Goal: Check status: Check status

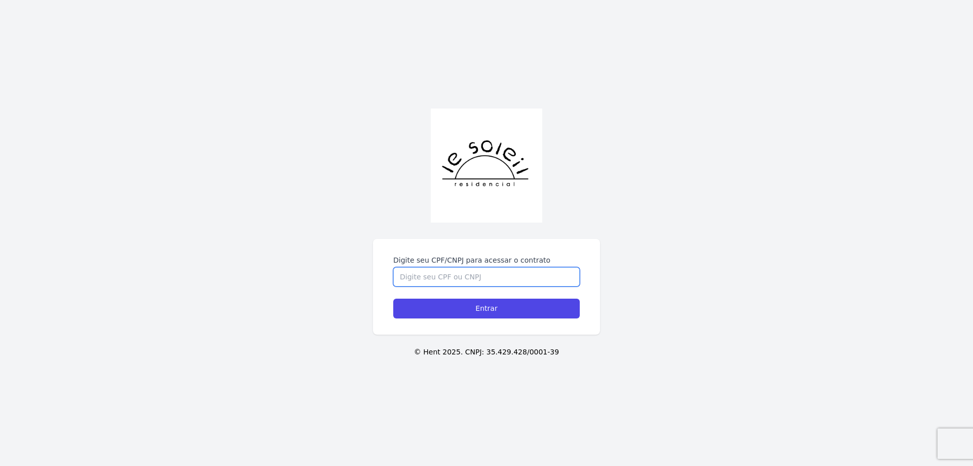
click at [507, 267] on input "Digite seu CPF/CNPJ para acessar o contrato" at bounding box center [486, 276] width 187 height 19
type input "06305001936"
click at [393, 299] on input "Entrar" at bounding box center [486, 309] width 187 height 20
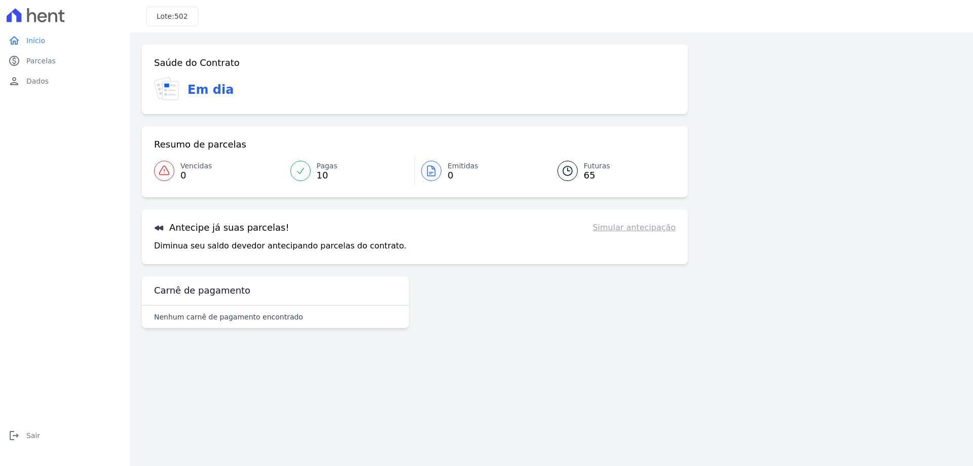
click at [628, 232] on link "Simular antecipação" at bounding box center [634, 228] width 83 height 12
click at [623, 227] on link "Simular antecipação" at bounding box center [634, 228] width 83 height 12
click at [211, 229] on h3 "Antecipe já suas parcelas!" at bounding box center [221, 228] width 135 height 12
click at [161, 230] on icon at bounding box center [159, 228] width 10 height 10
click at [45, 55] on link "paid Parcelas" at bounding box center [65, 61] width 122 height 20
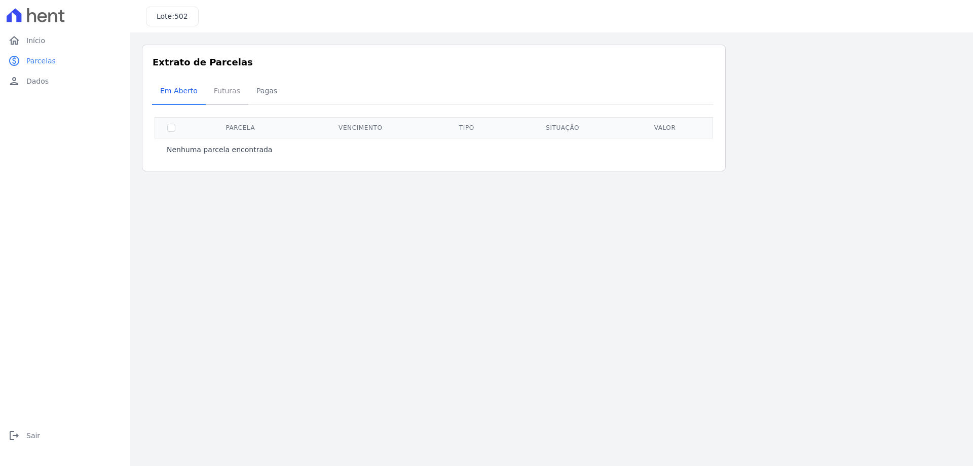
click at [225, 92] on span "Futuras" at bounding box center [227, 91] width 39 height 20
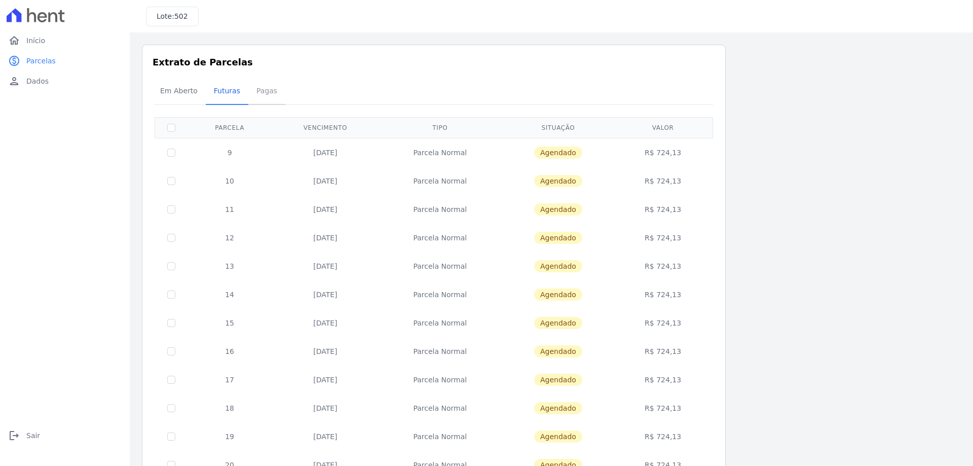
click at [254, 93] on span "Pagas" at bounding box center [266, 91] width 33 height 20
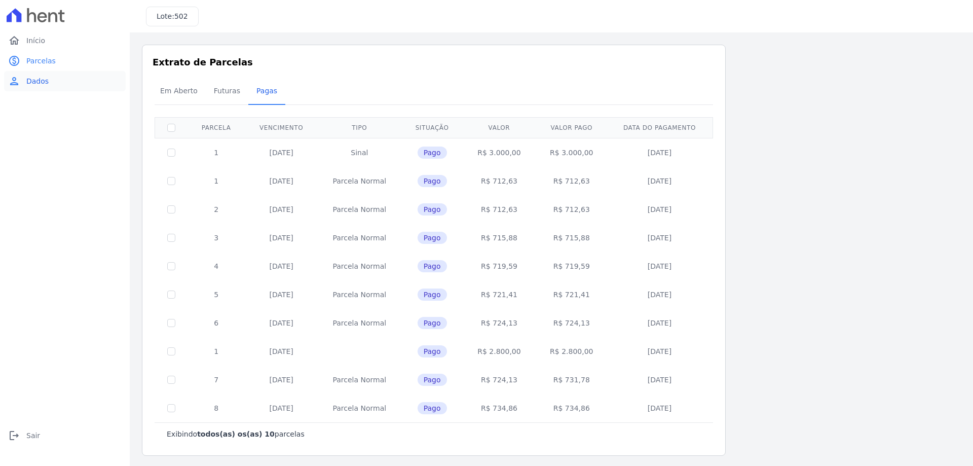
click at [65, 81] on link "person Dados" at bounding box center [65, 81] width 122 height 20
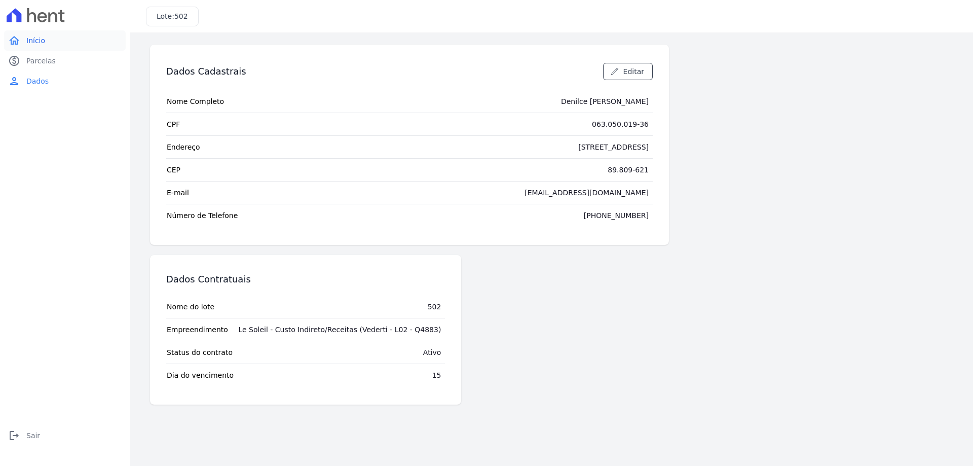
click at [99, 42] on link "home Início" at bounding box center [65, 40] width 122 height 20
